Goal: Task Accomplishment & Management: Use online tool/utility

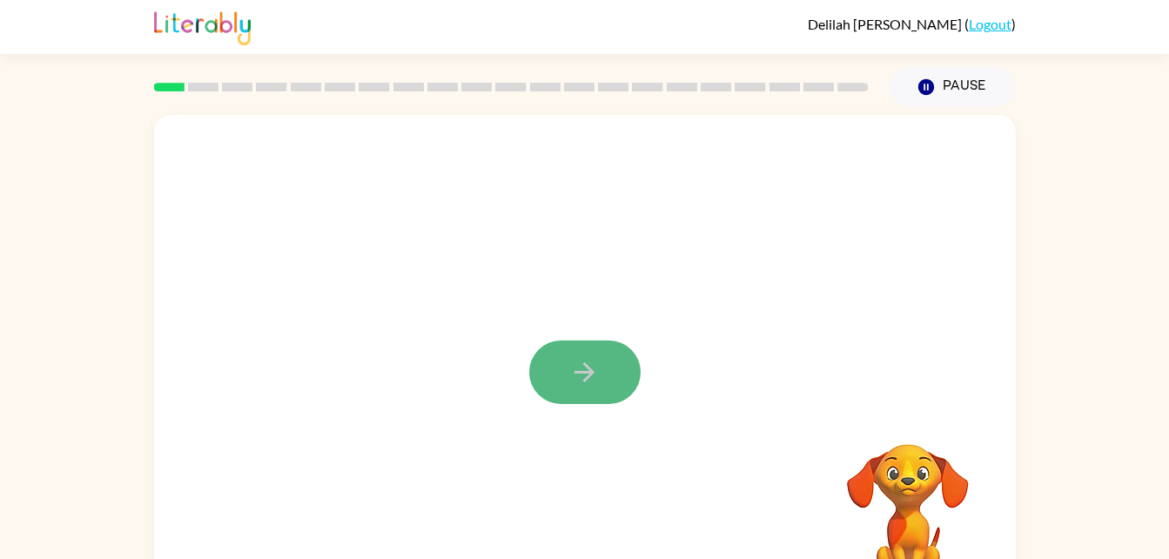
click at [564, 341] on button "button" at bounding box center [584, 372] width 111 height 64
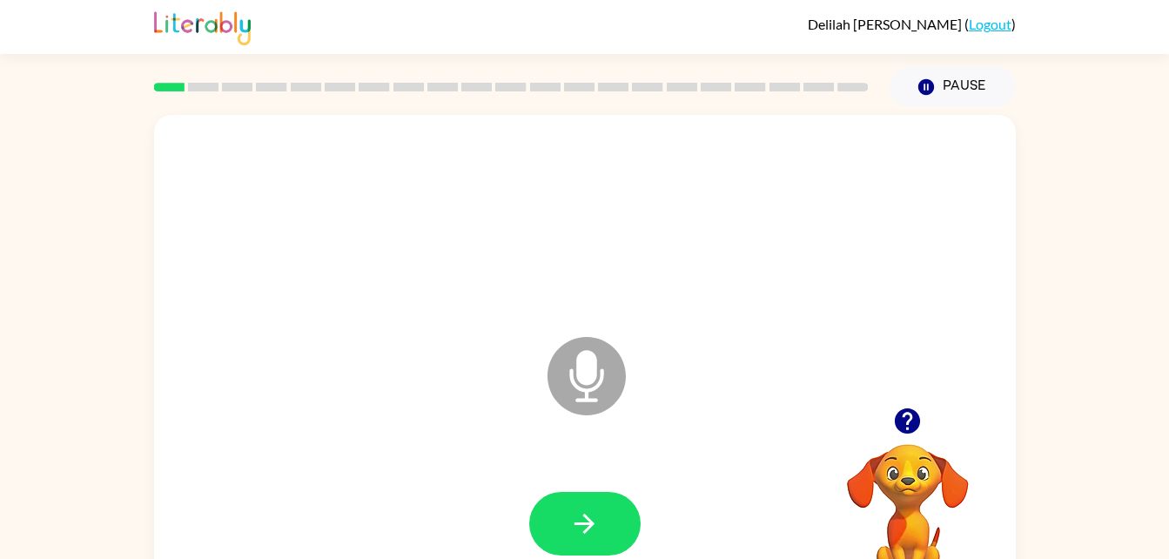
click at [560, 377] on icon at bounding box center [586, 376] width 78 height 78
click at [1083, 274] on div "Microphone The Microphone is here when it is your turn to talk Your browser mus…" at bounding box center [584, 359] width 1169 height 505
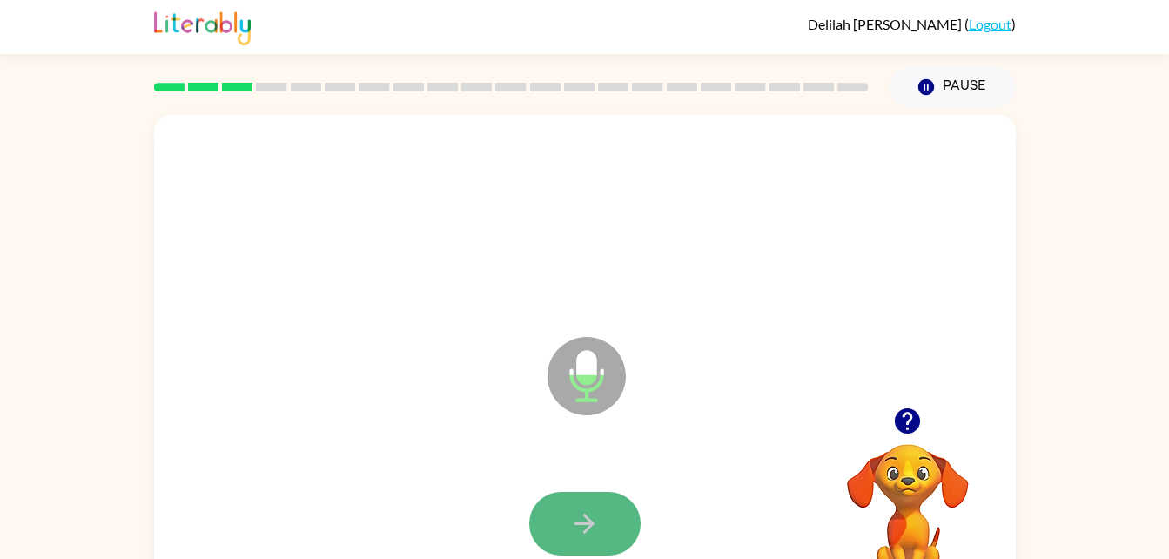
click at [574, 539] on button "button" at bounding box center [584, 524] width 111 height 64
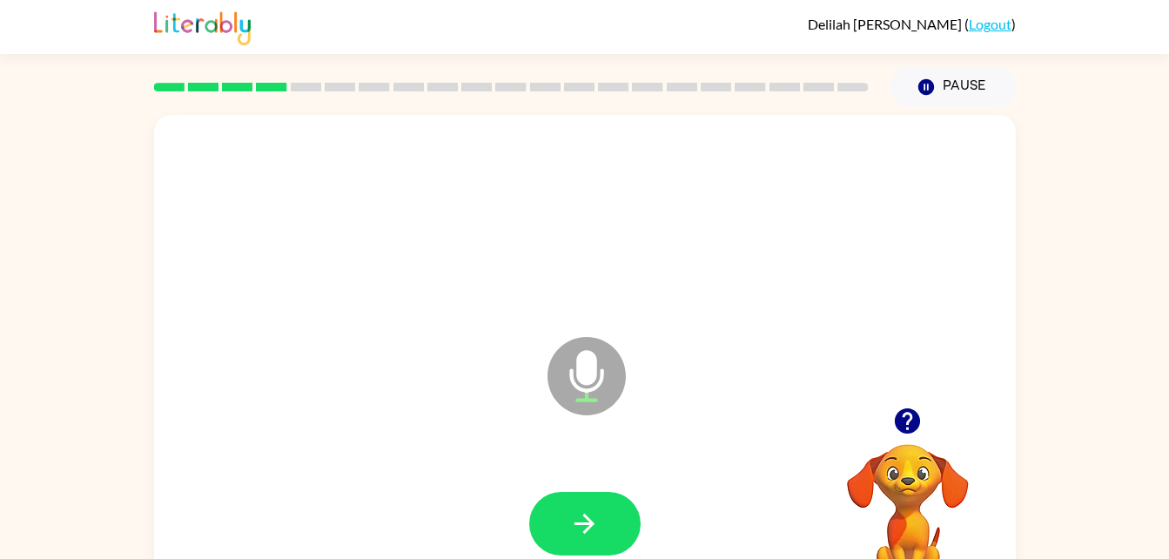
click at [903, 413] on icon "button" at bounding box center [907, 420] width 25 height 25
click at [574, 522] on icon "button" at bounding box center [584, 524] width 20 height 20
click at [903, 409] on icon "button" at bounding box center [907, 421] width 30 height 30
click at [612, 514] on button "button" at bounding box center [584, 524] width 111 height 64
drag, startPoint x: 901, startPoint y: 437, endPoint x: 890, endPoint y: 413, distance: 25.7
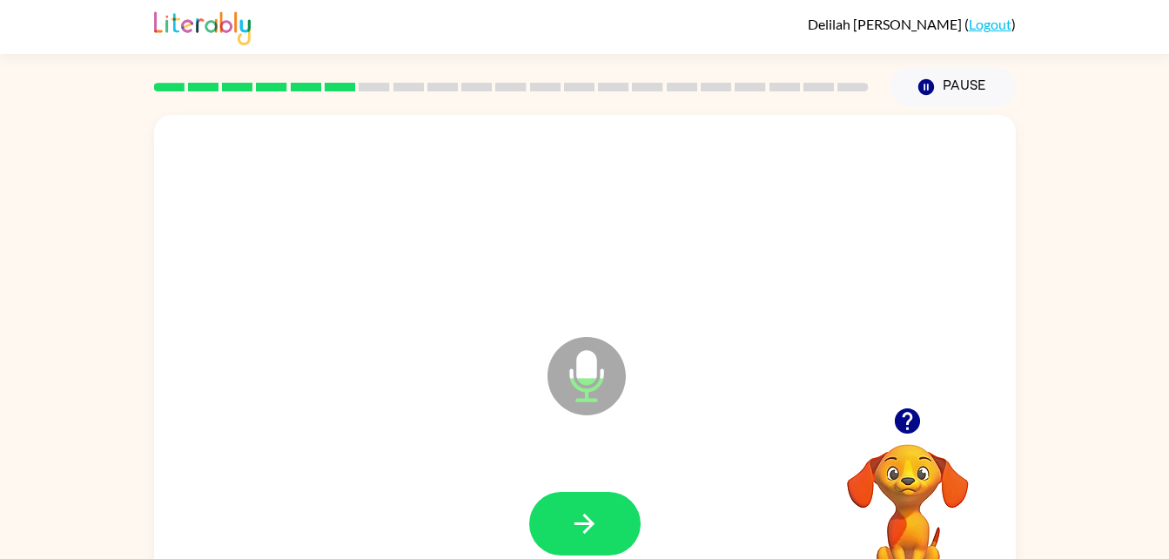
click at [890, 413] on button "button" at bounding box center [907, 421] width 44 height 44
click at [903, 468] on video "Your browser must support playing .mp4 files to use Literably. Please try using…" at bounding box center [908, 504] width 174 height 174
click at [910, 428] on icon "button" at bounding box center [907, 420] width 25 height 25
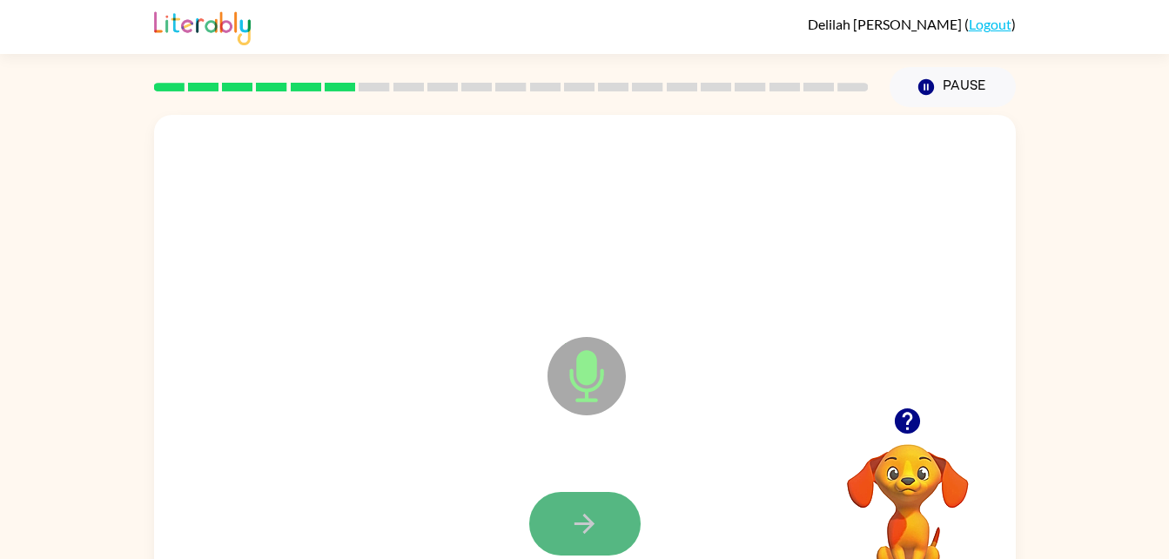
click at [587, 522] on icon "button" at bounding box center [584, 524] width 20 height 20
click at [585, 526] on icon "button" at bounding box center [584, 523] width 30 height 30
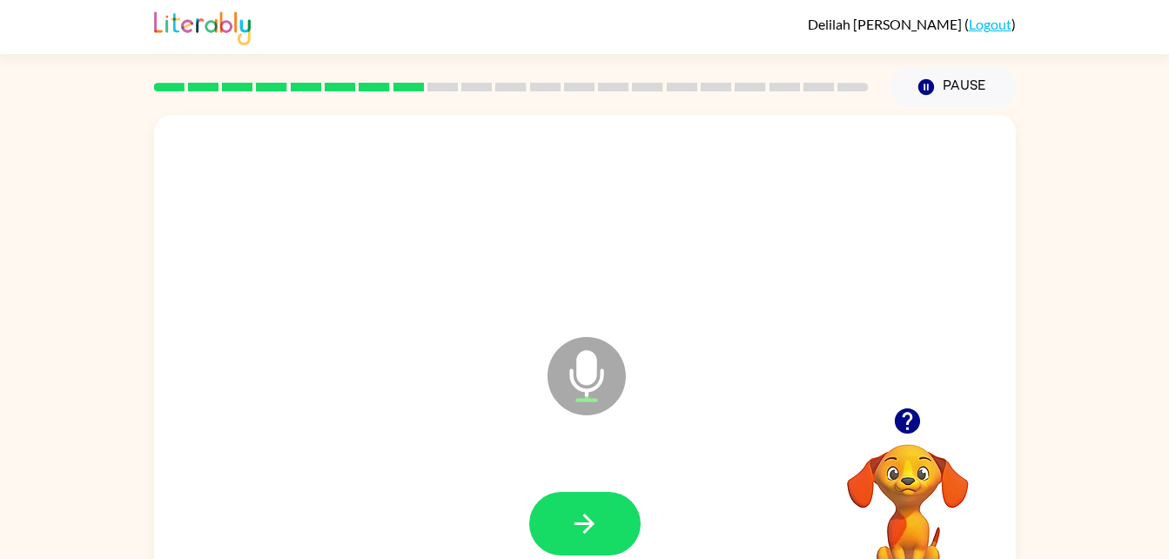
click at [928, 463] on video "Your browser must support playing .mp4 files to use Literably. Please try using…" at bounding box center [908, 504] width 174 height 174
click at [904, 420] on icon "button" at bounding box center [907, 420] width 25 height 25
click at [900, 415] on icon "button" at bounding box center [907, 420] width 25 height 25
drag, startPoint x: 900, startPoint y: 415, endPoint x: 883, endPoint y: 415, distance: 17.4
click at [883, 415] on div at bounding box center [908, 421] width 174 height 44
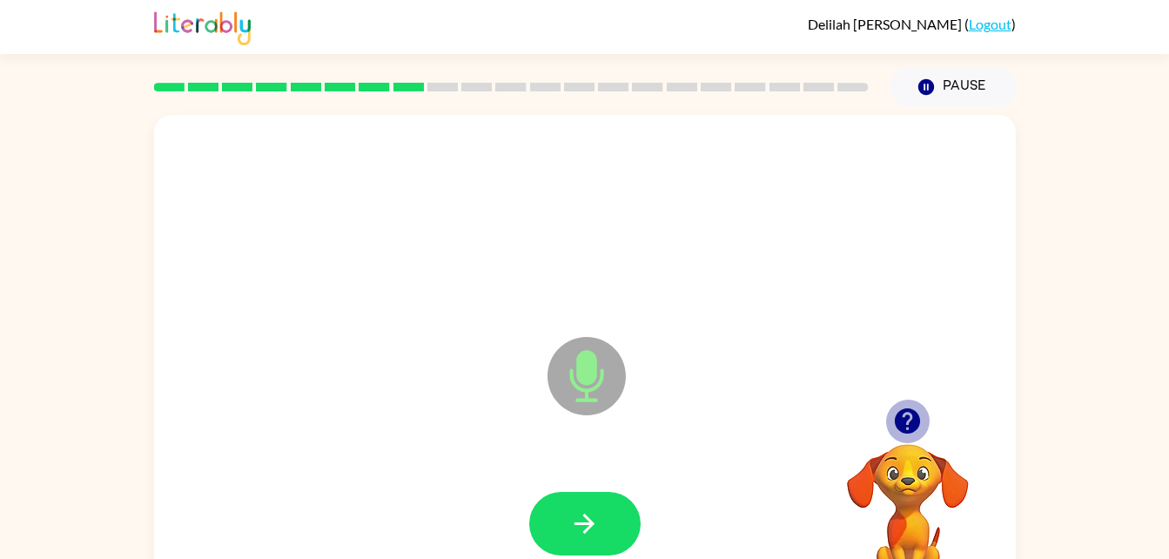
click at [914, 420] on icon "button" at bounding box center [907, 420] width 25 height 25
click at [910, 423] on icon "button" at bounding box center [907, 420] width 25 height 25
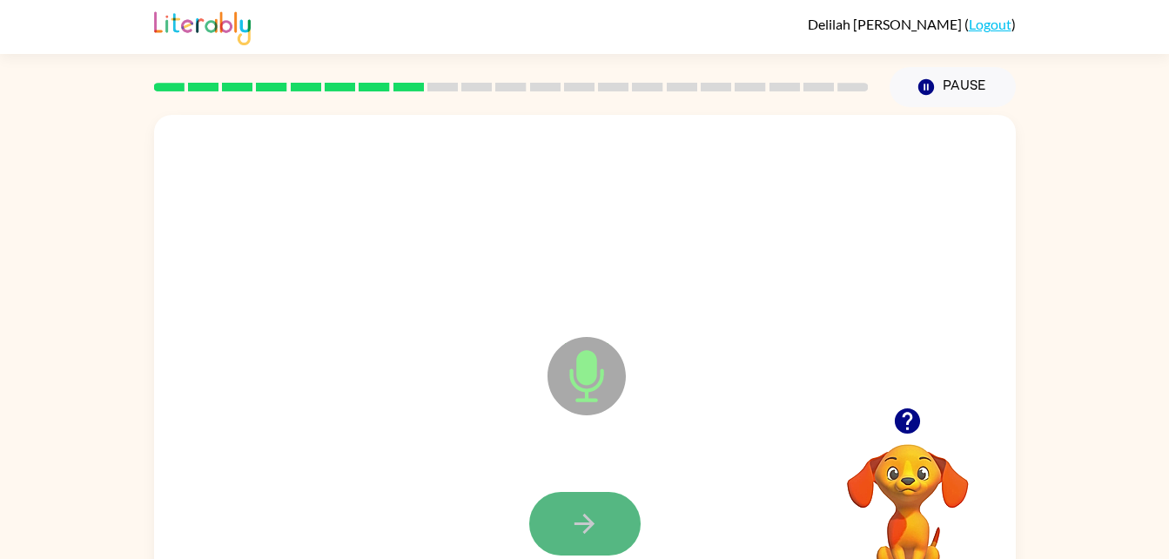
click at [624, 546] on button "button" at bounding box center [584, 524] width 111 height 64
click at [610, 519] on button "button" at bounding box center [584, 524] width 111 height 64
click at [599, 519] on icon "button" at bounding box center [584, 523] width 30 height 30
click at [589, 524] on icon "button" at bounding box center [584, 524] width 20 height 20
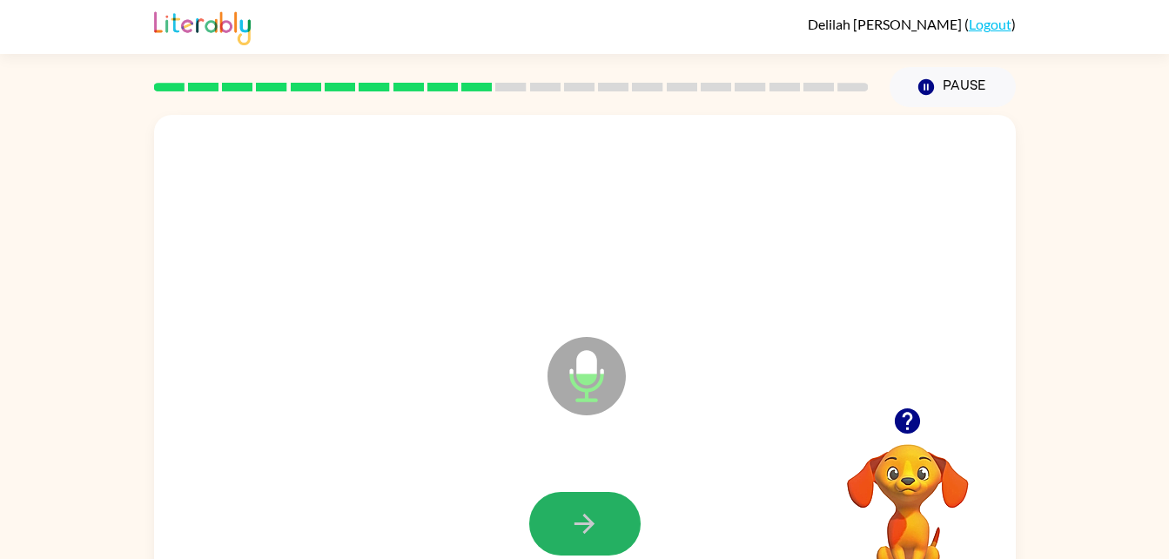
click at [589, 524] on icon "button" at bounding box center [584, 524] width 20 height 20
click at [875, 444] on video "Your browser must support playing .mp4 files to use Literably. Please try using…" at bounding box center [908, 504] width 174 height 174
click at [909, 413] on icon "button" at bounding box center [907, 421] width 30 height 30
click at [573, 520] on icon "button" at bounding box center [584, 523] width 30 height 30
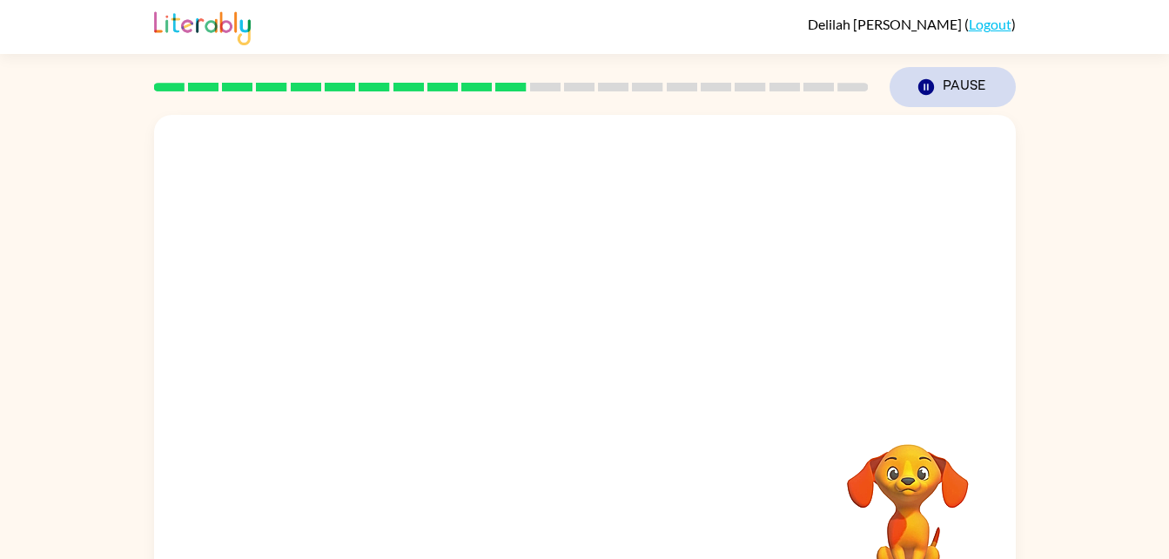
click at [944, 92] on button "Pause Pause" at bounding box center [953, 87] width 126 height 40
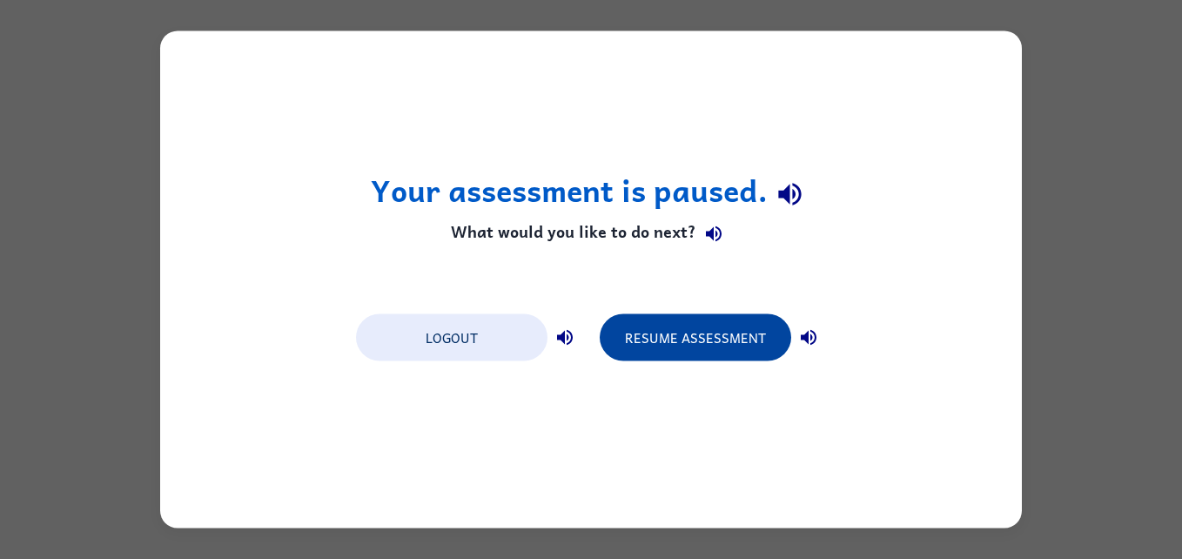
click at [690, 358] on button "Resume Assessment" at bounding box center [695, 337] width 191 height 47
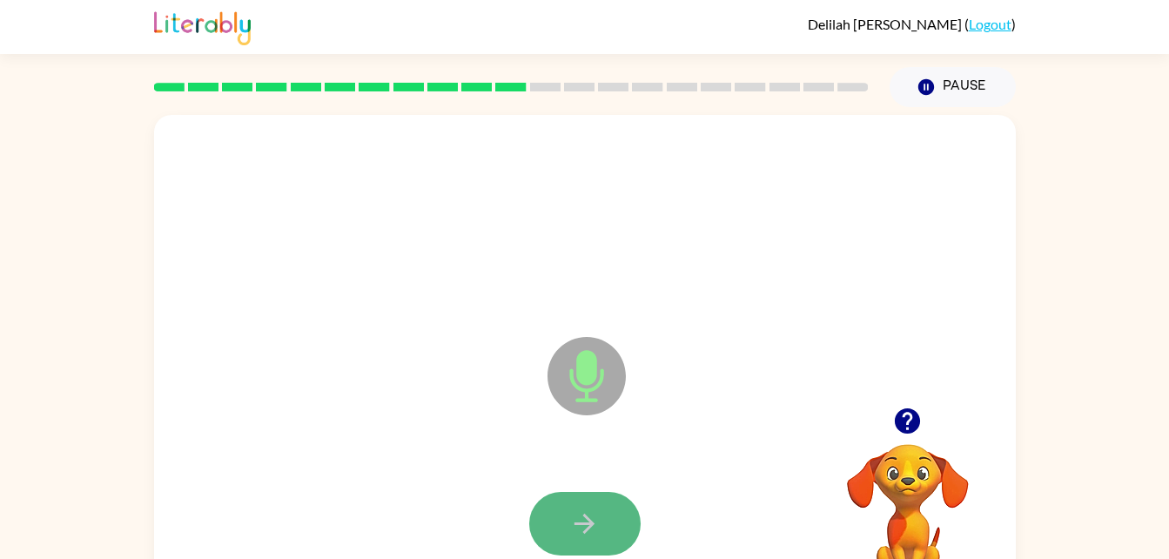
click at [597, 547] on button "button" at bounding box center [584, 524] width 111 height 64
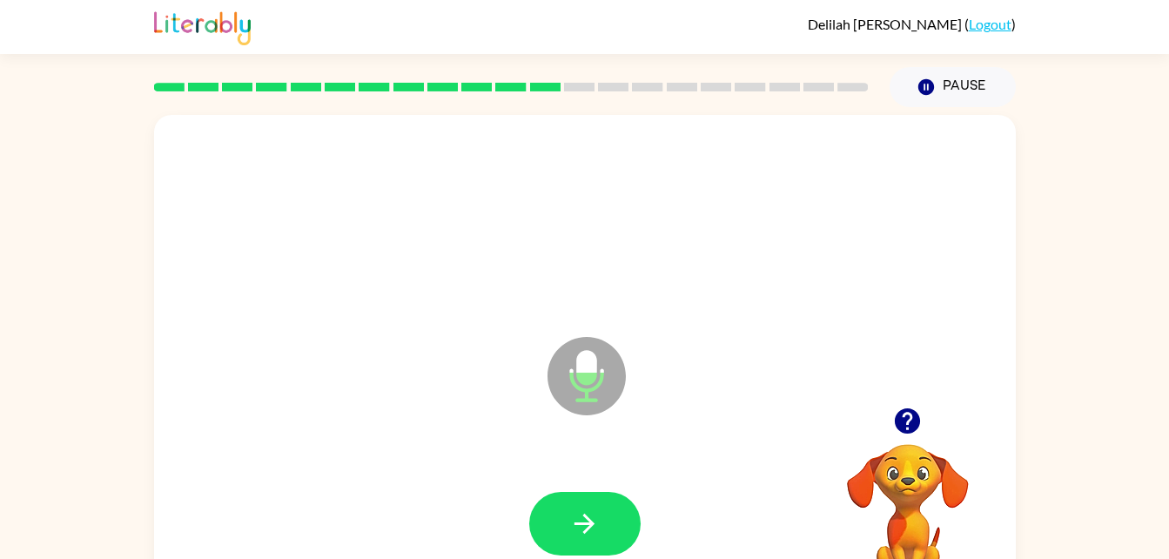
click at [597, 547] on button "button" at bounding box center [584, 524] width 111 height 64
click at [541, 513] on button "button" at bounding box center [584, 524] width 111 height 64
click at [869, 451] on video "Your browser must support playing .mp4 files to use Literably. Please try using…" at bounding box center [908, 504] width 174 height 174
click at [904, 408] on icon "button" at bounding box center [907, 421] width 30 height 30
click at [909, 414] on icon "button" at bounding box center [907, 421] width 30 height 30
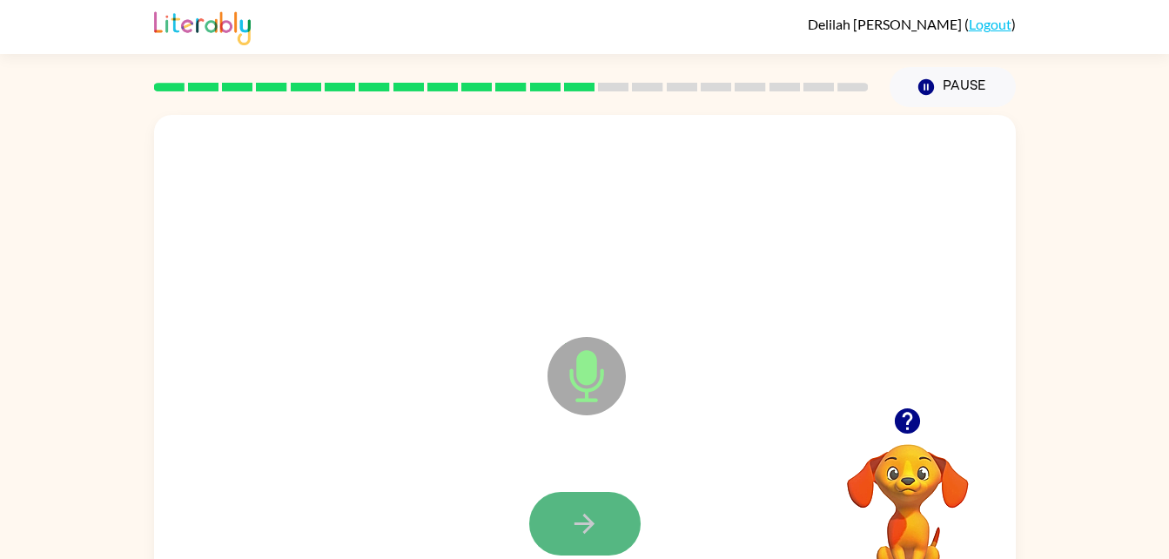
click at [606, 503] on button "button" at bounding box center [584, 524] width 111 height 64
click at [590, 522] on icon "button" at bounding box center [584, 524] width 20 height 20
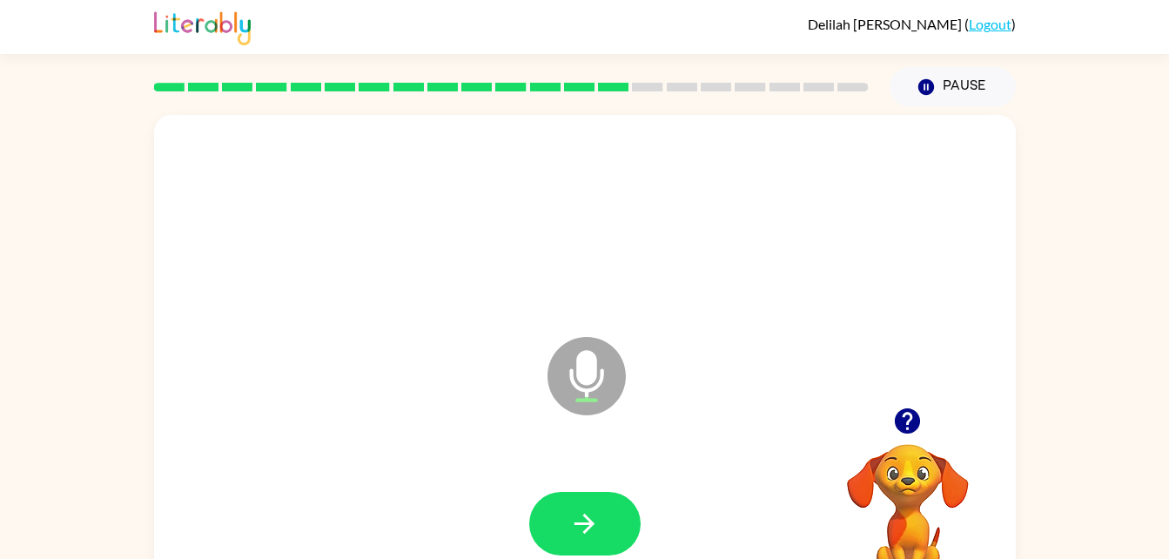
click at [590, 522] on icon "button" at bounding box center [584, 524] width 20 height 20
click at [567, 510] on button "button" at bounding box center [584, 524] width 111 height 64
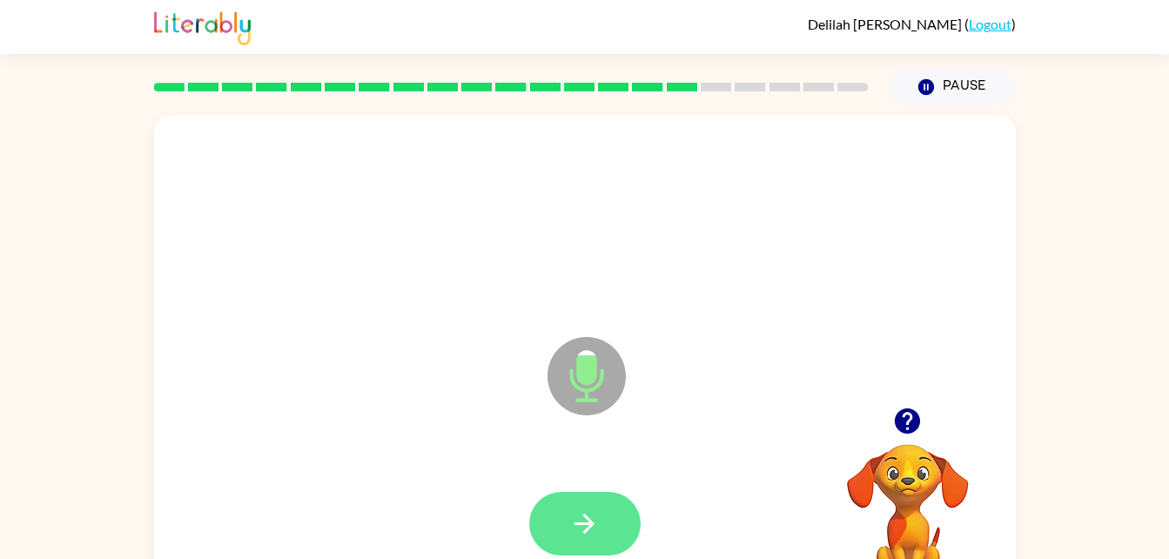
click at [581, 514] on icon "button" at bounding box center [584, 523] width 30 height 30
click at [601, 524] on button "button" at bounding box center [584, 524] width 111 height 64
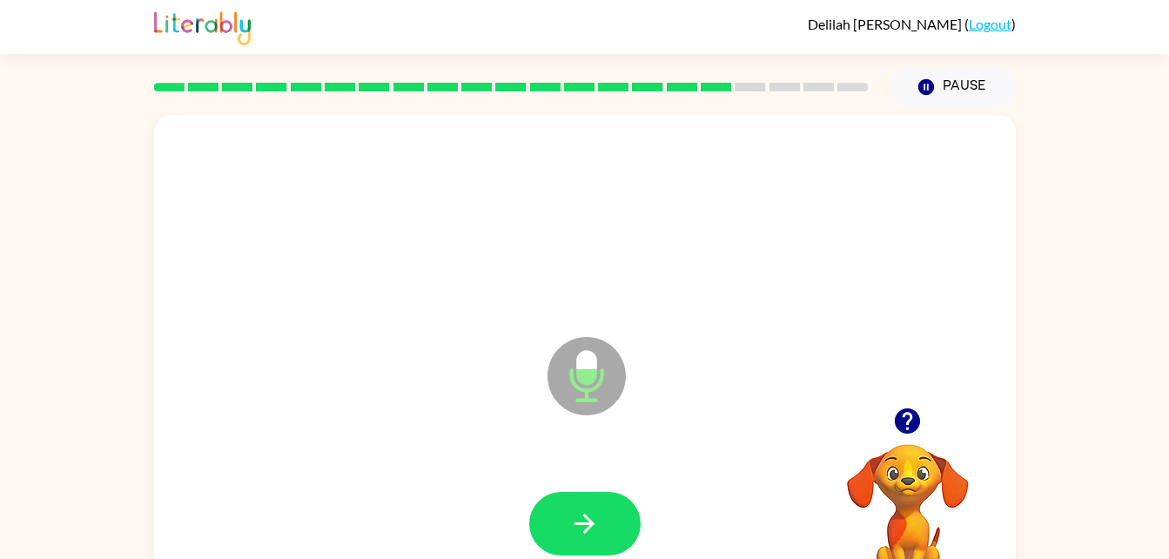
click at [601, 524] on button "button" at bounding box center [584, 524] width 111 height 64
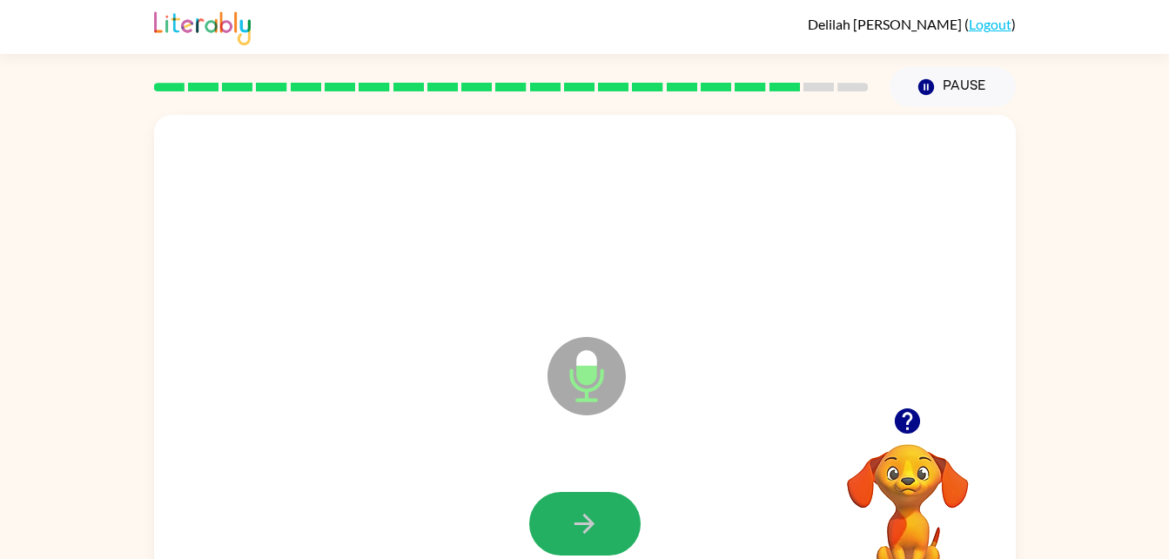
click at [601, 524] on button "button" at bounding box center [584, 524] width 111 height 64
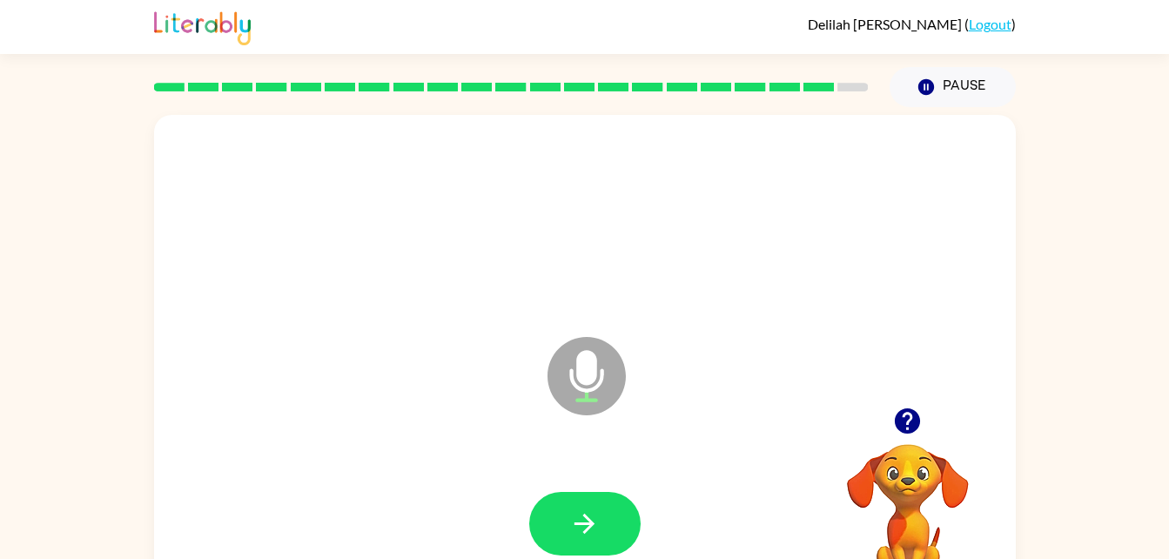
click at [886, 440] on div at bounding box center [908, 421] width 174 height 44
click at [907, 411] on icon "button" at bounding box center [907, 420] width 25 height 25
click at [585, 520] on icon "button" at bounding box center [584, 523] width 30 height 30
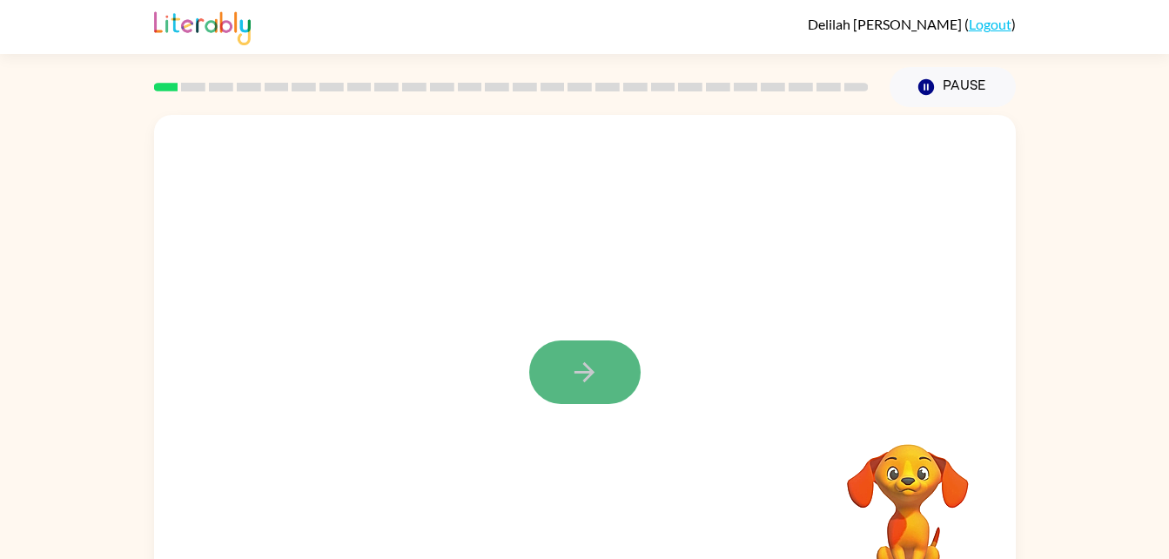
click at [595, 376] on icon "button" at bounding box center [584, 372] width 30 height 30
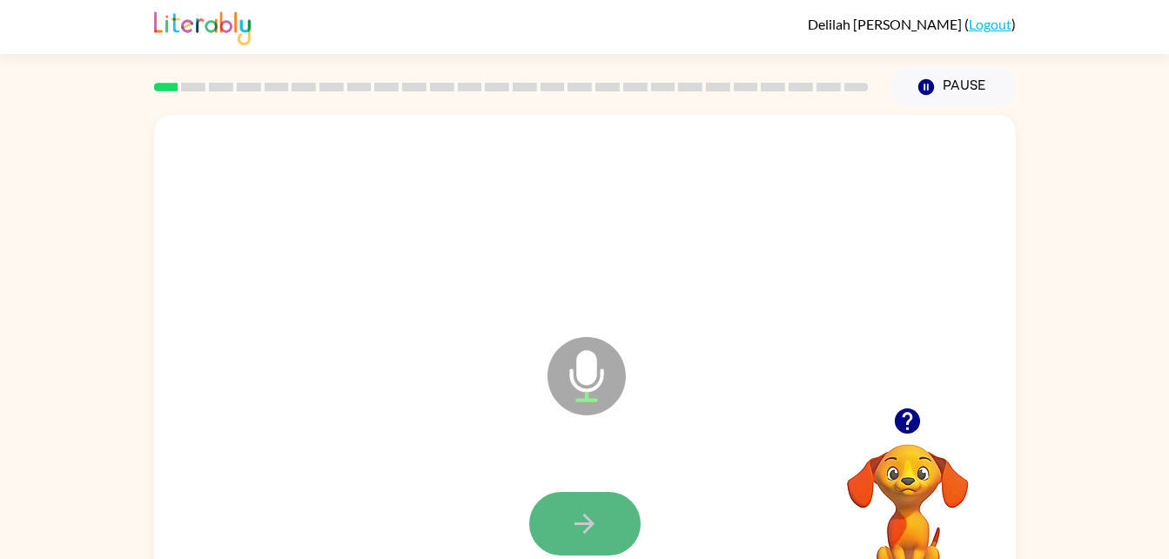
click at [563, 522] on button "button" at bounding box center [584, 524] width 111 height 64
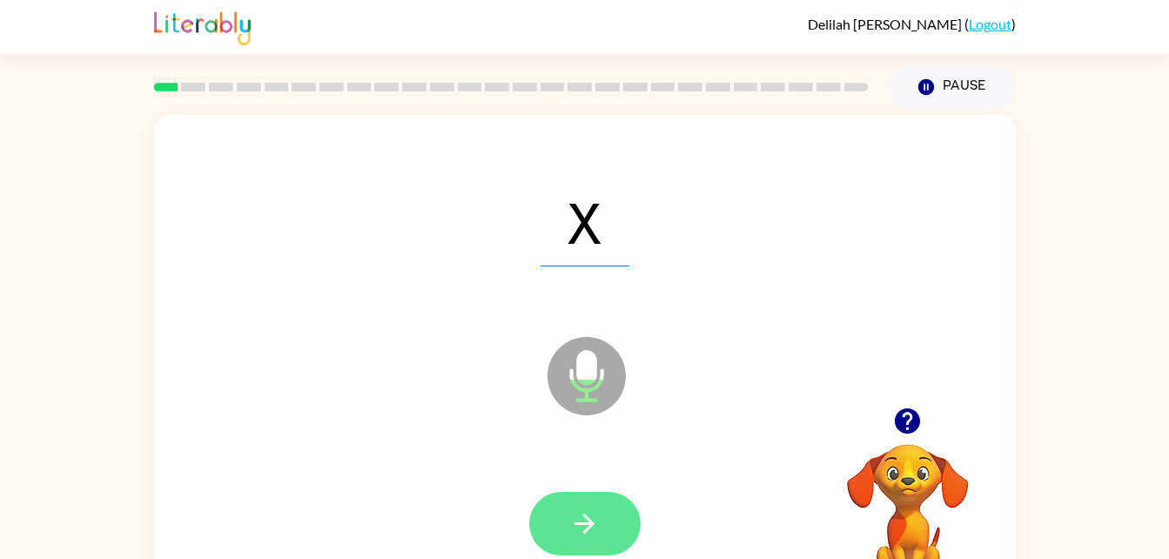
click at [578, 511] on icon "button" at bounding box center [584, 523] width 30 height 30
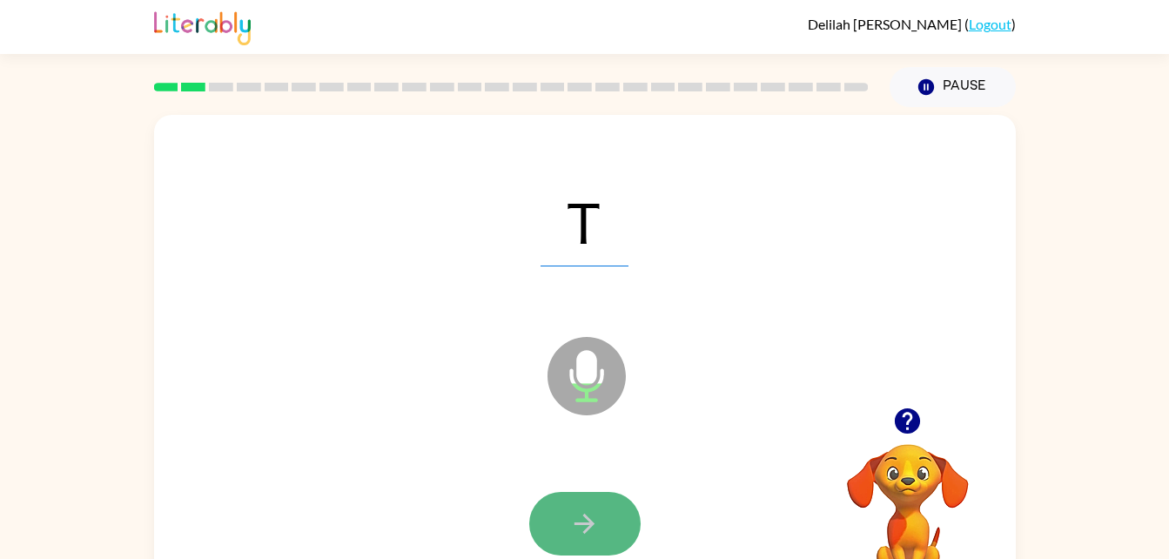
click at [594, 516] on icon "button" at bounding box center [584, 523] width 30 height 30
click at [555, 507] on button "button" at bounding box center [584, 524] width 111 height 64
click at [593, 515] on icon "button" at bounding box center [584, 523] width 30 height 30
click at [595, 518] on icon "button" at bounding box center [584, 523] width 30 height 30
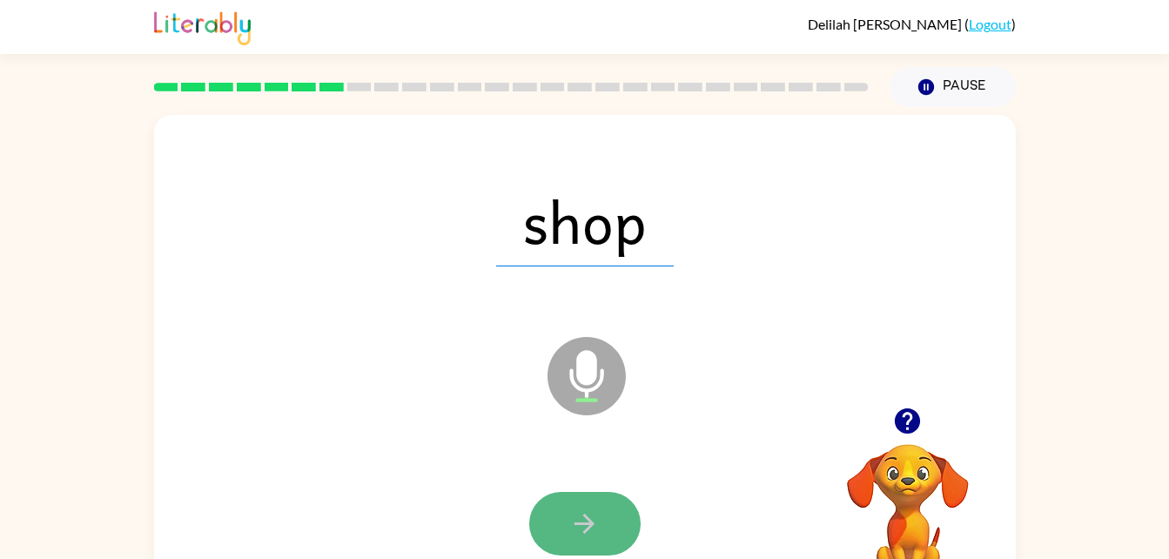
click at [607, 498] on button "button" at bounding box center [584, 524] width 111 height 64
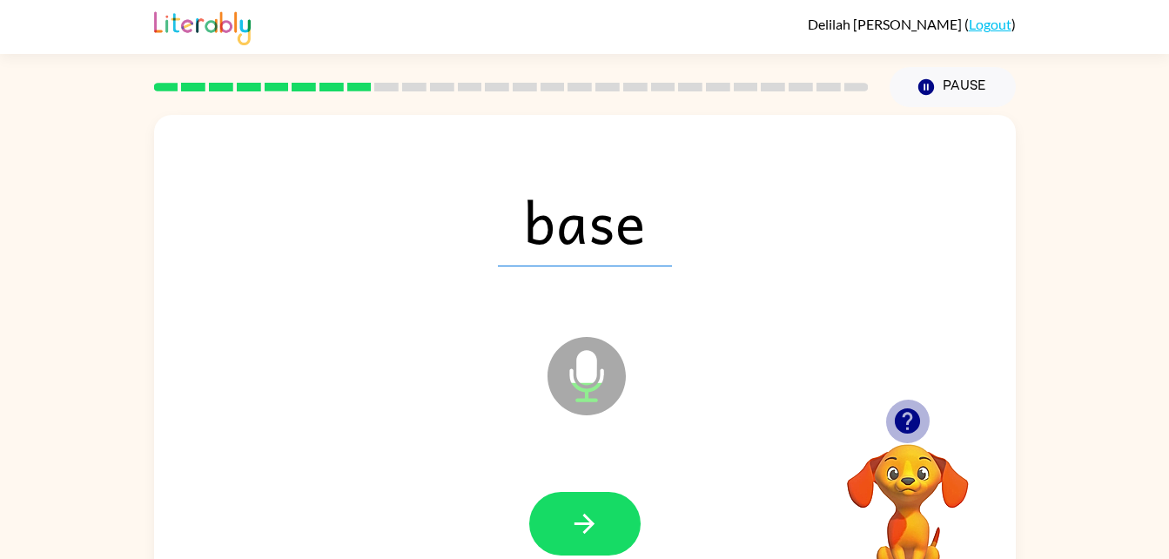
click at [913, 408] on icon "button" at bounding box center [907, 421] width 30 height 30
click at [548, 251] on span "base" at bounding box center [585, 221] width 174 height 91
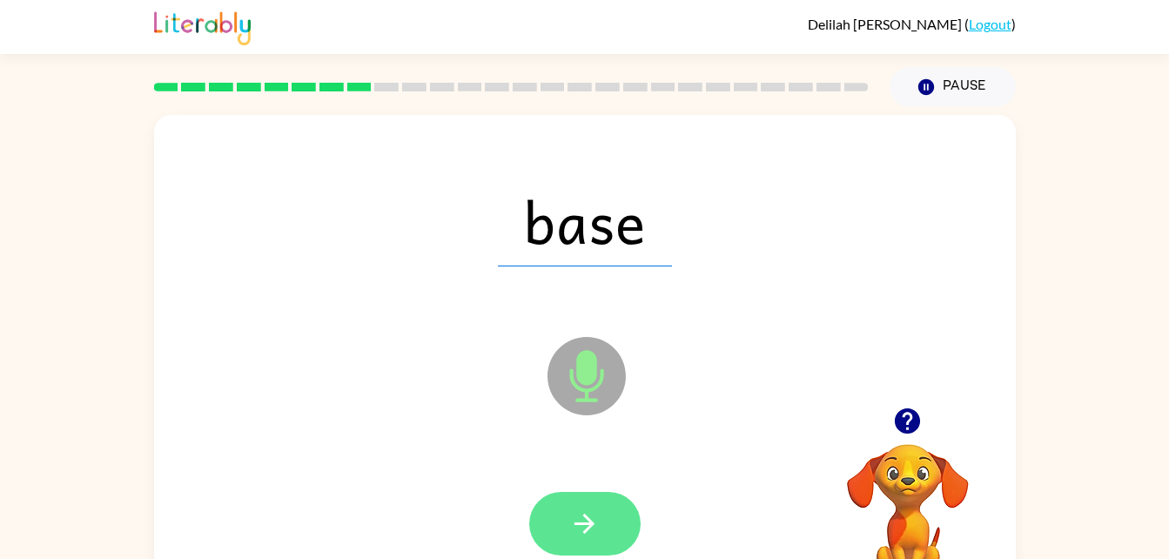
click at [577, 521] on icon "button" at bounding box center [584, 523] width 30 height 30
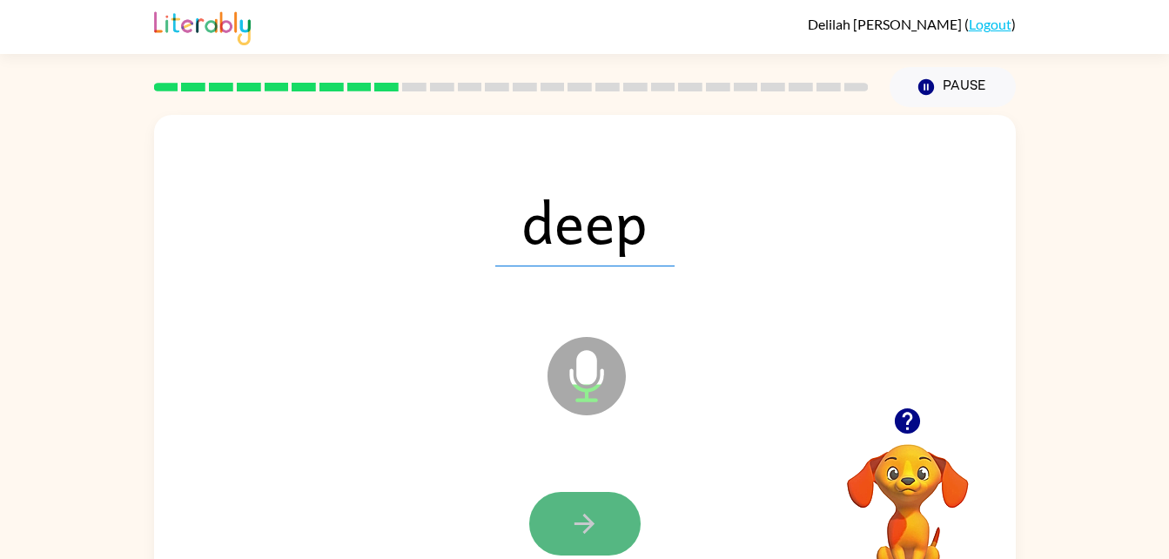
click at [572, 526] on icon "button" at bounding box center [584, 523] width 30 height 30
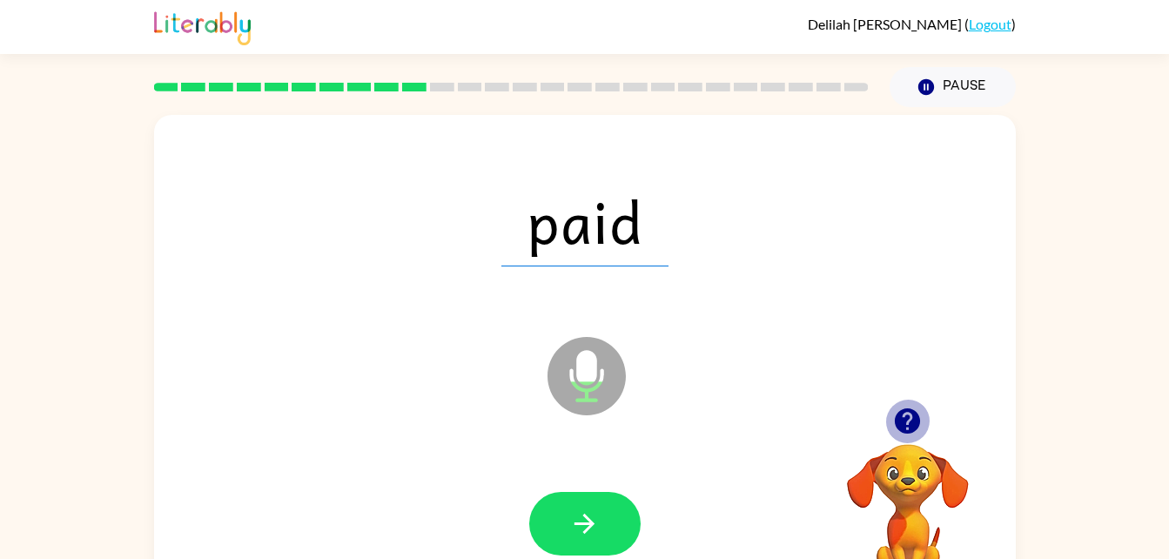
click at [903, 414] on icon "button" at bounding box center [907, 421] width 30 height 30
click at [914, 428] on icon "button" at bounding box center [907, 420] width 25 height 25
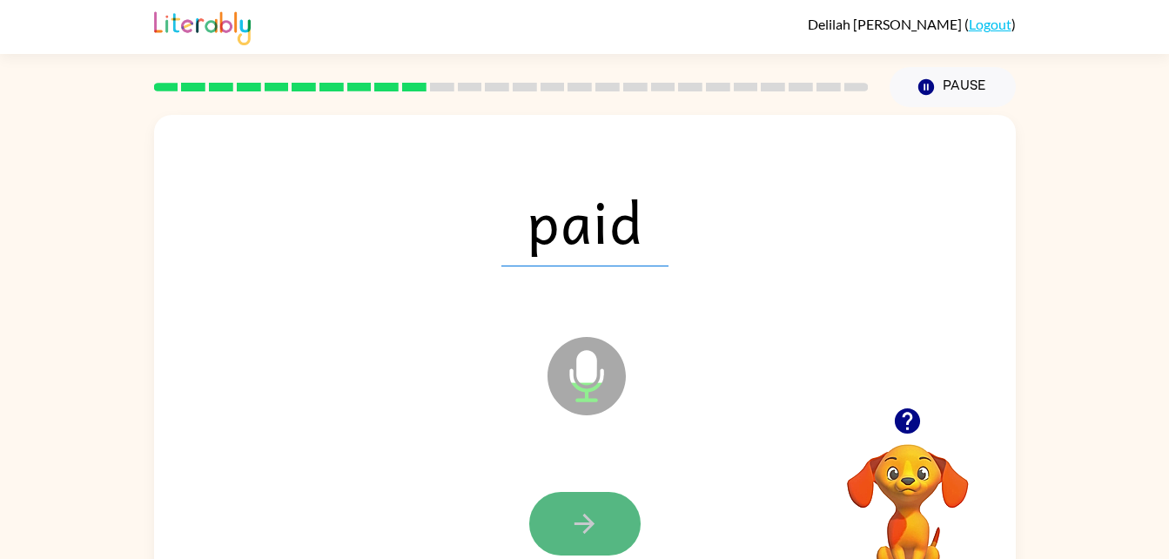
click at [587, 517] on icon "button" at bounding box center [584, 524] width 20 height 20
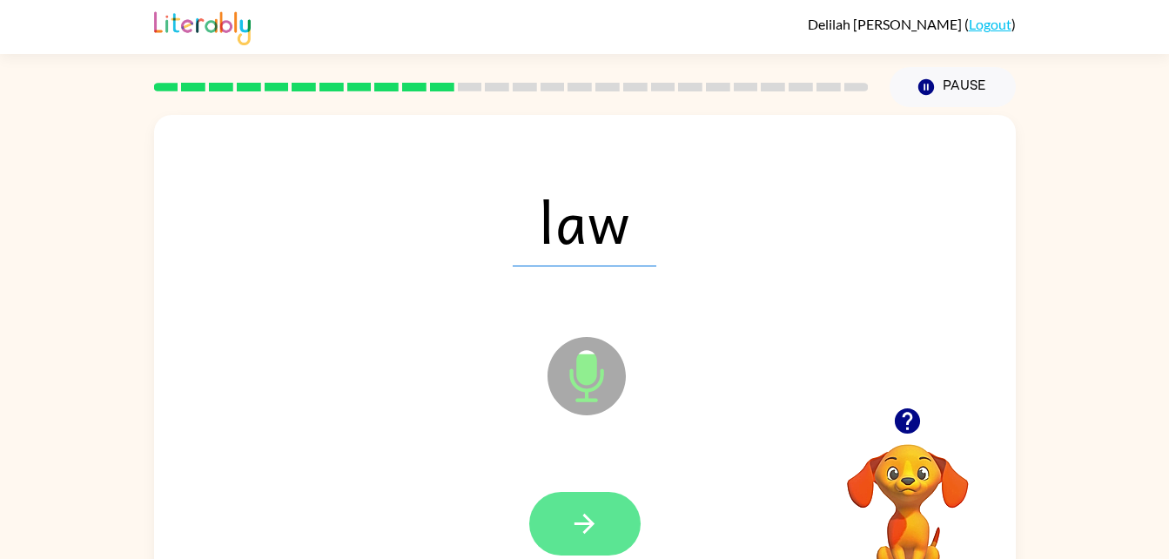
click at [603, 517] on button "button" at bounding box center [584, 524] width 111 height 64
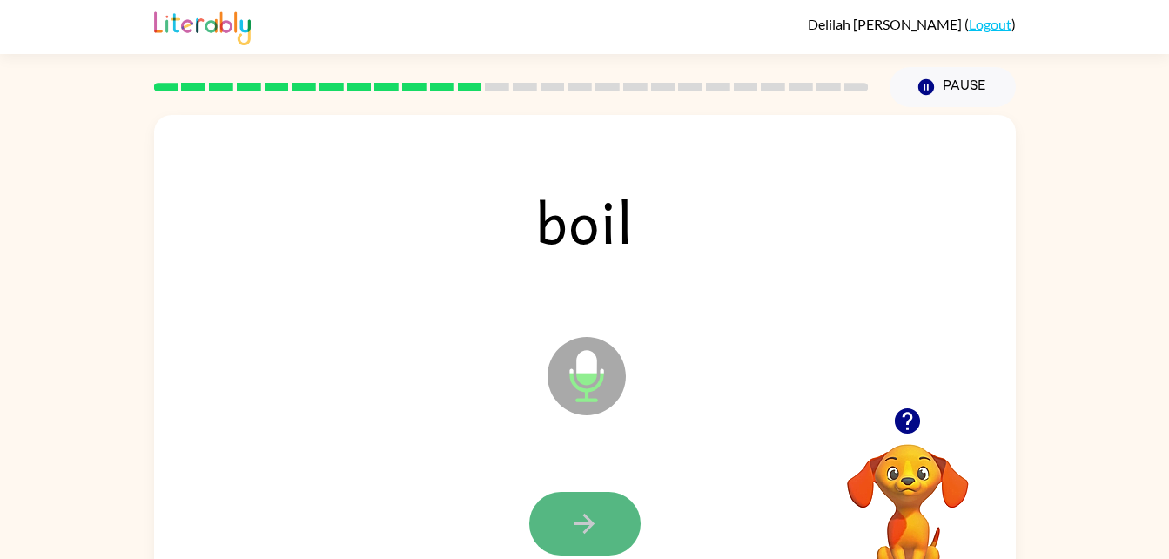
click at [574, 537] on icon "button" at bounding box center [584, 523] width 30 height 30
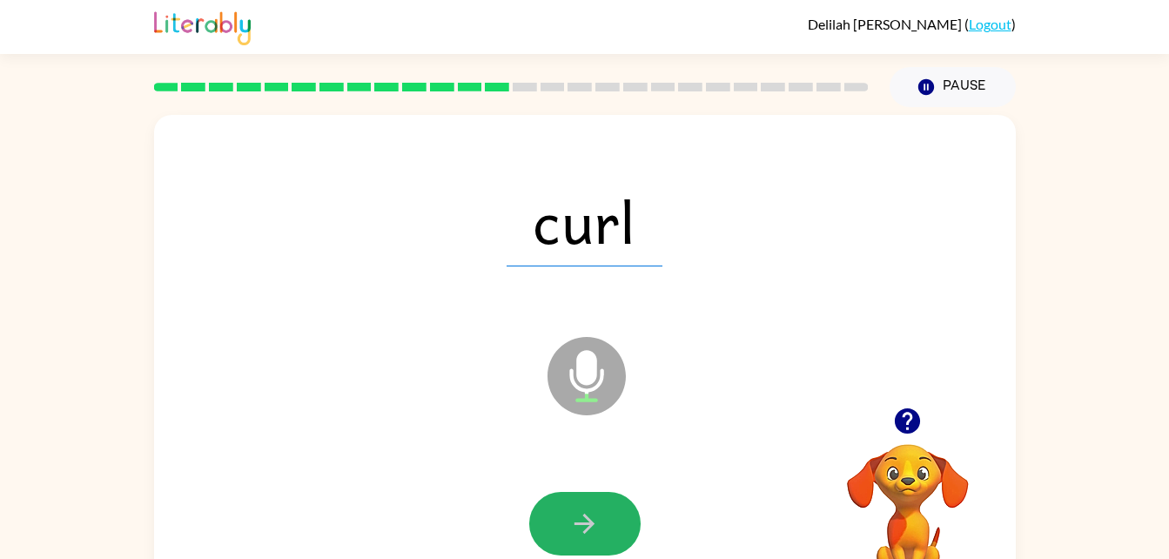
click at [574, 537] on icon "button" at bounding box center [584, 523] width 30 height 30
click at [574, 537] on div at bounding box center [584, 524] width 111 height 64
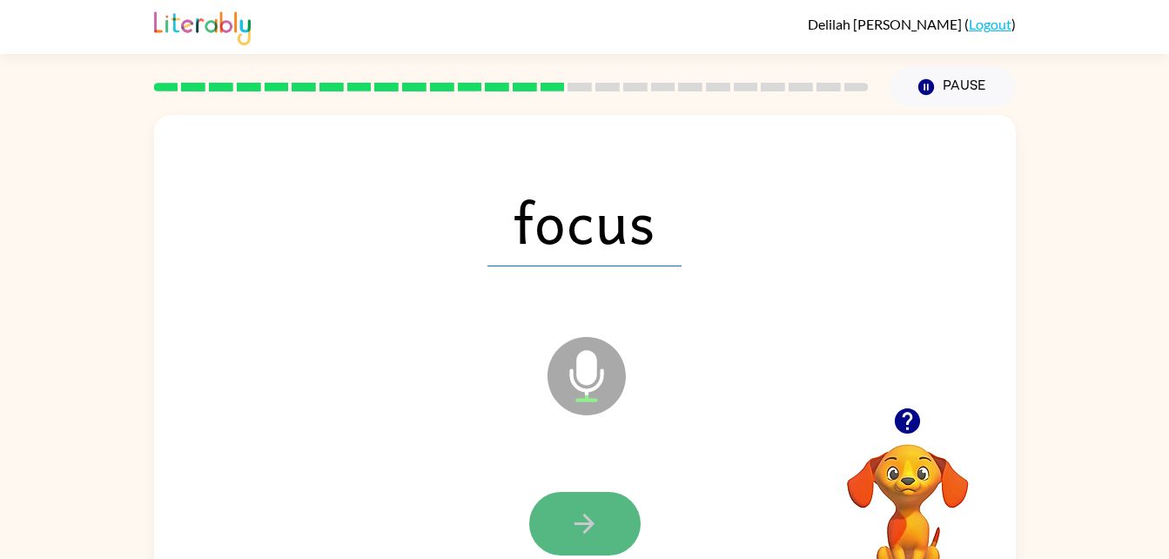
click at [580, 535] on icon "button" at bounding box center [584, 523] width 30 height 30
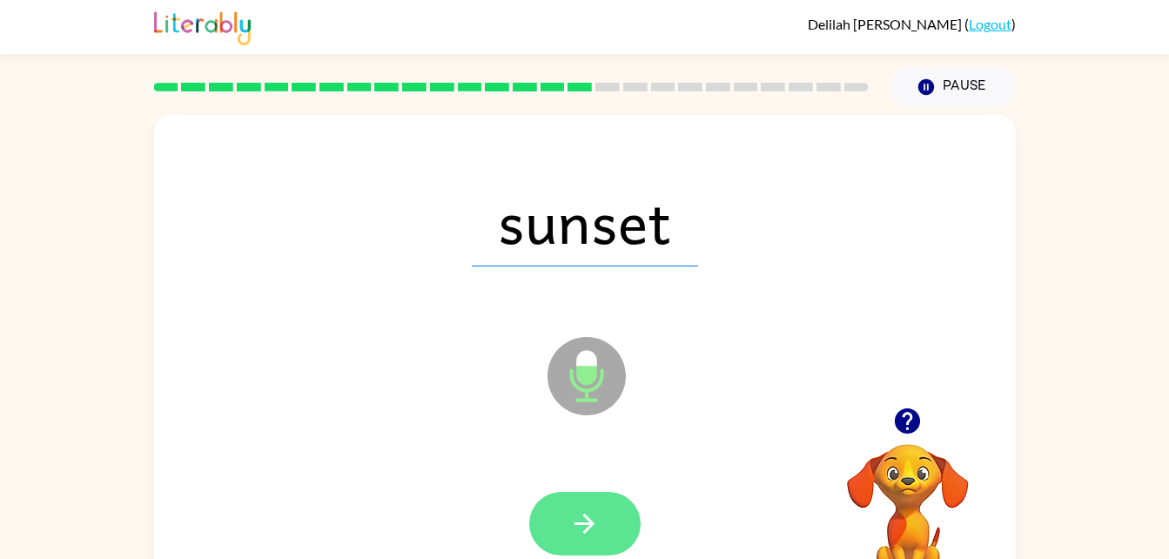
click at [586, 495] on button "button" at bounding box center [584, 524] width 111 height 64
click at [582, 521] on icon "button" at bounding box center [584, 523] width 30 height 30
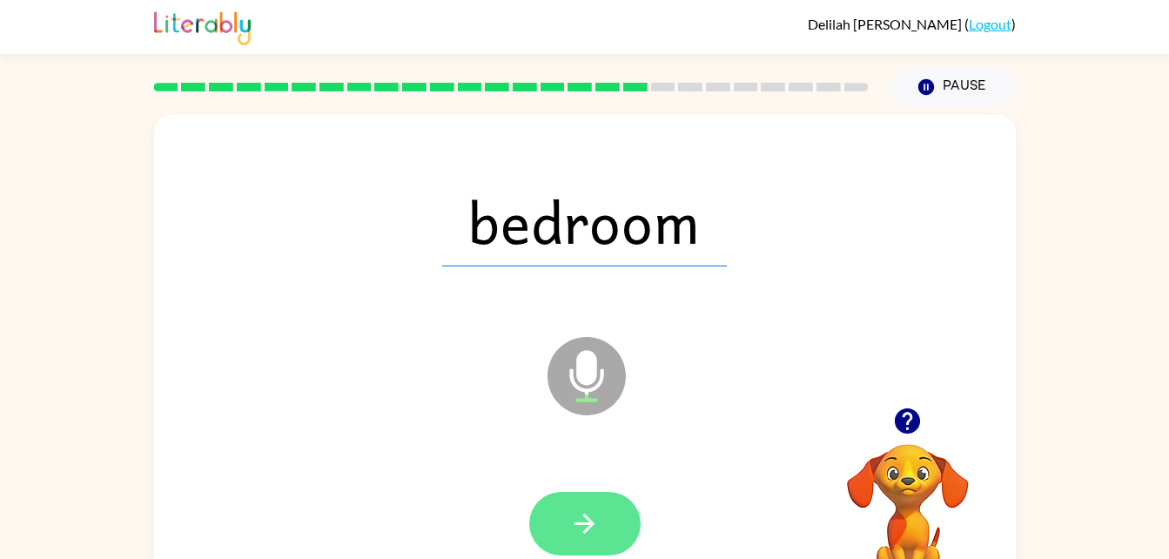
click at [589, 519] on icon "button" at bounding box center [584, 524] width 20 height 20
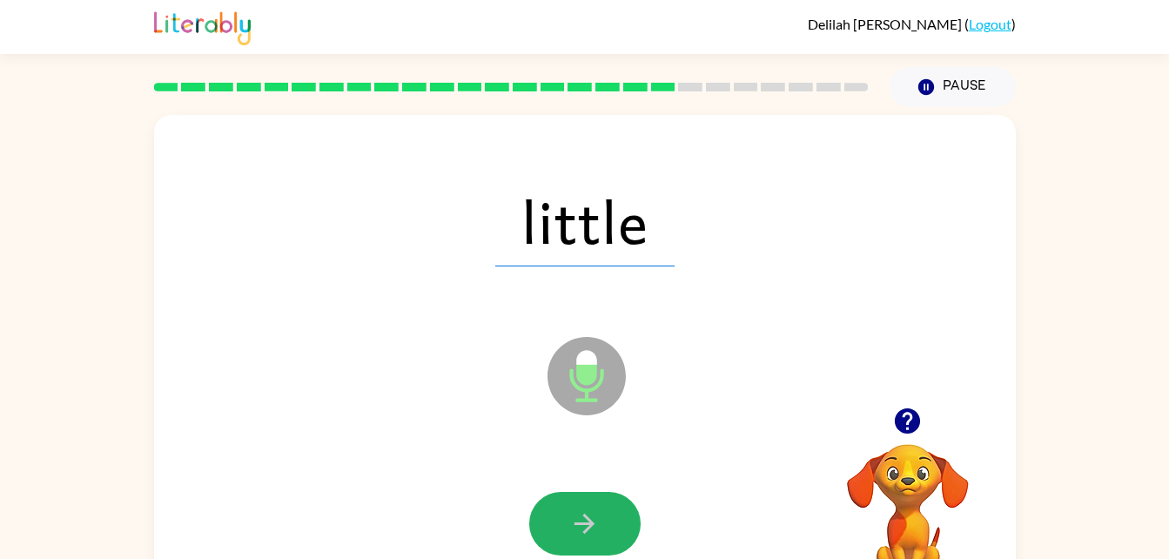
click at [589, 519] on icon "button" at bounding box center [584, 524] width 20 height 20
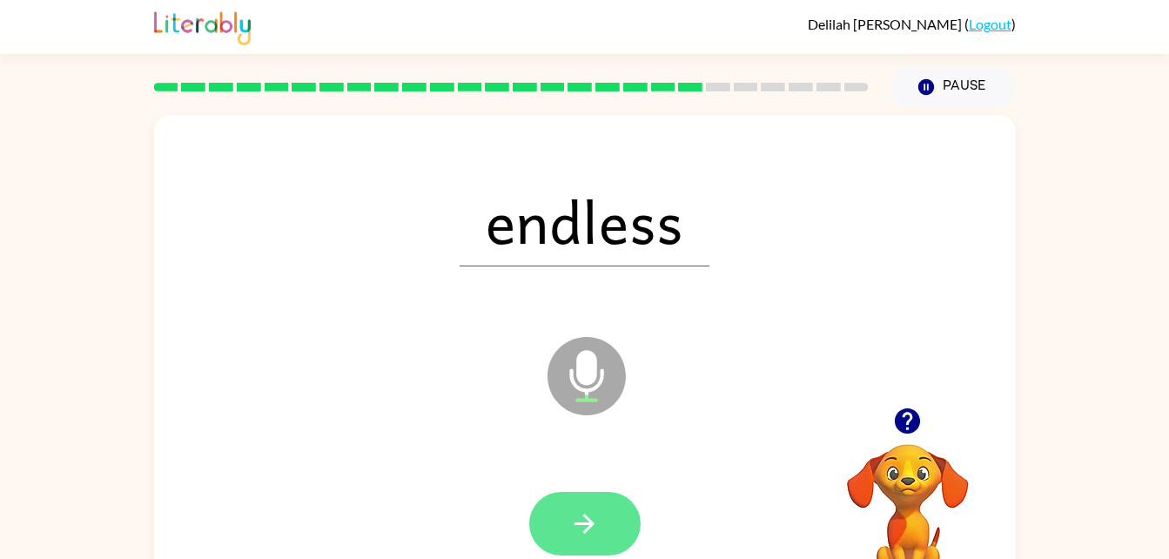
click at [583, 503] on button "button" at bounding box center [584, 524] width 111 height 64
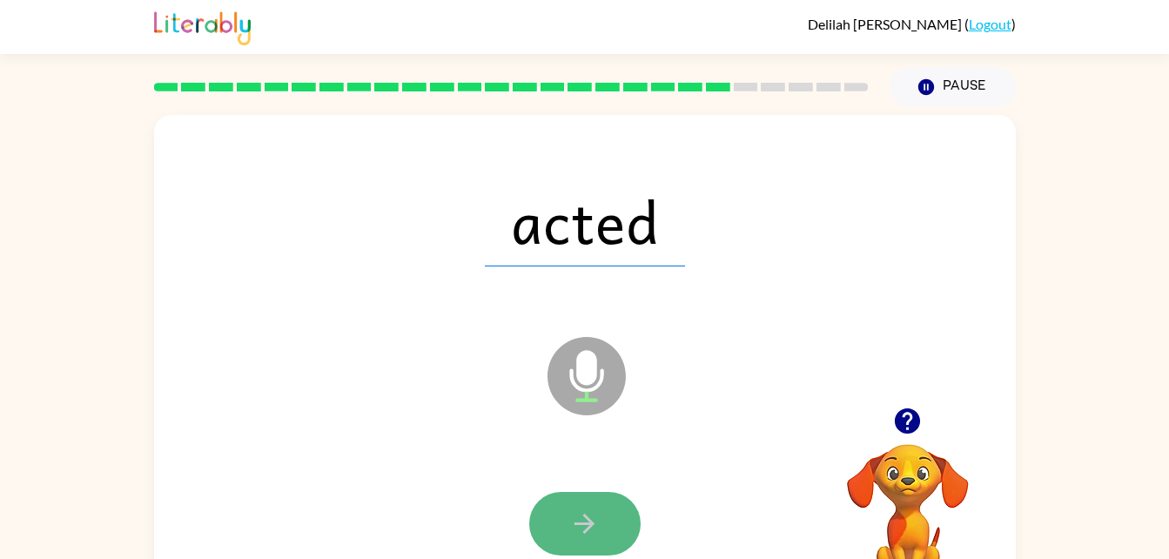
click at [577, 521] on icon "button" at bounding box center [584, 523] width 30 height 30
click at [577, 552] on button "button" at bounding box center [584, 524] width 111 height 64
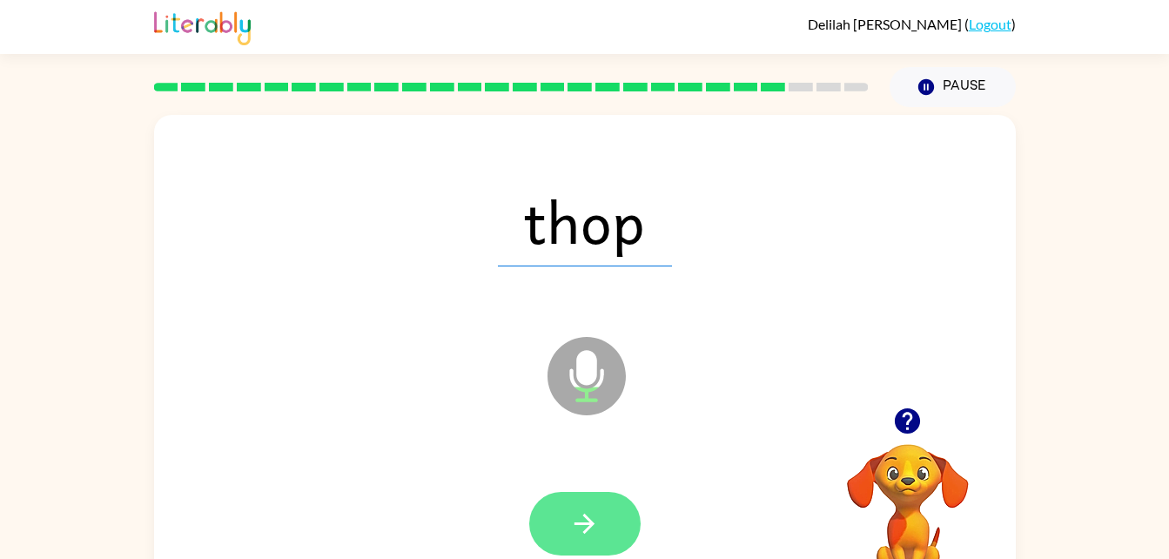
click at [588, 513] on icon "button" at bounding box center [584, 523] width 30 height 30
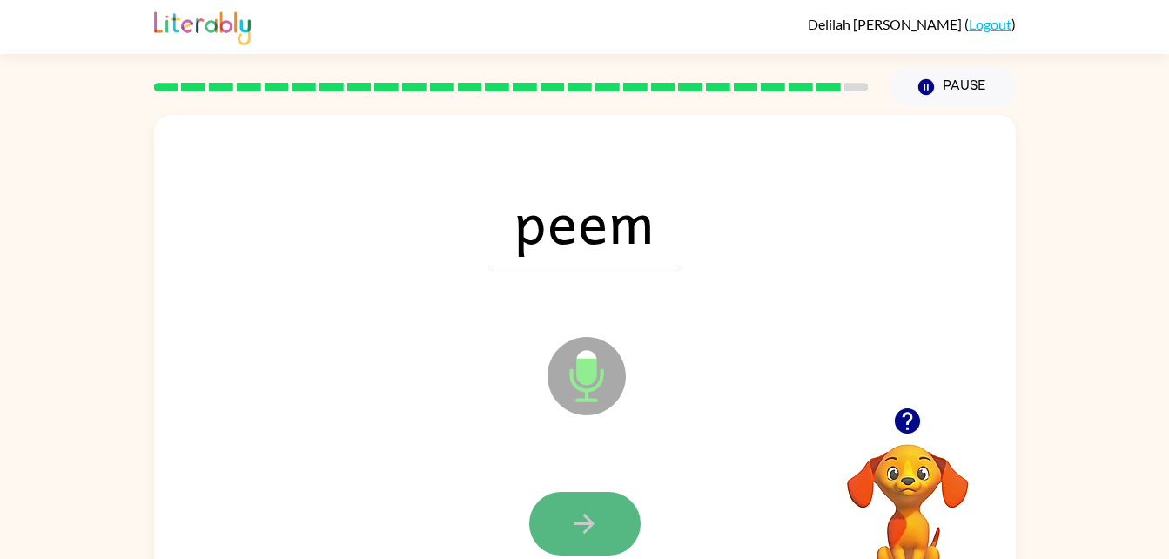
click at [585, 527] on icon "button" at bounding box center [584, 523] width 30 height 30
